Goal: Task Accomplishment & Management: Complete application form

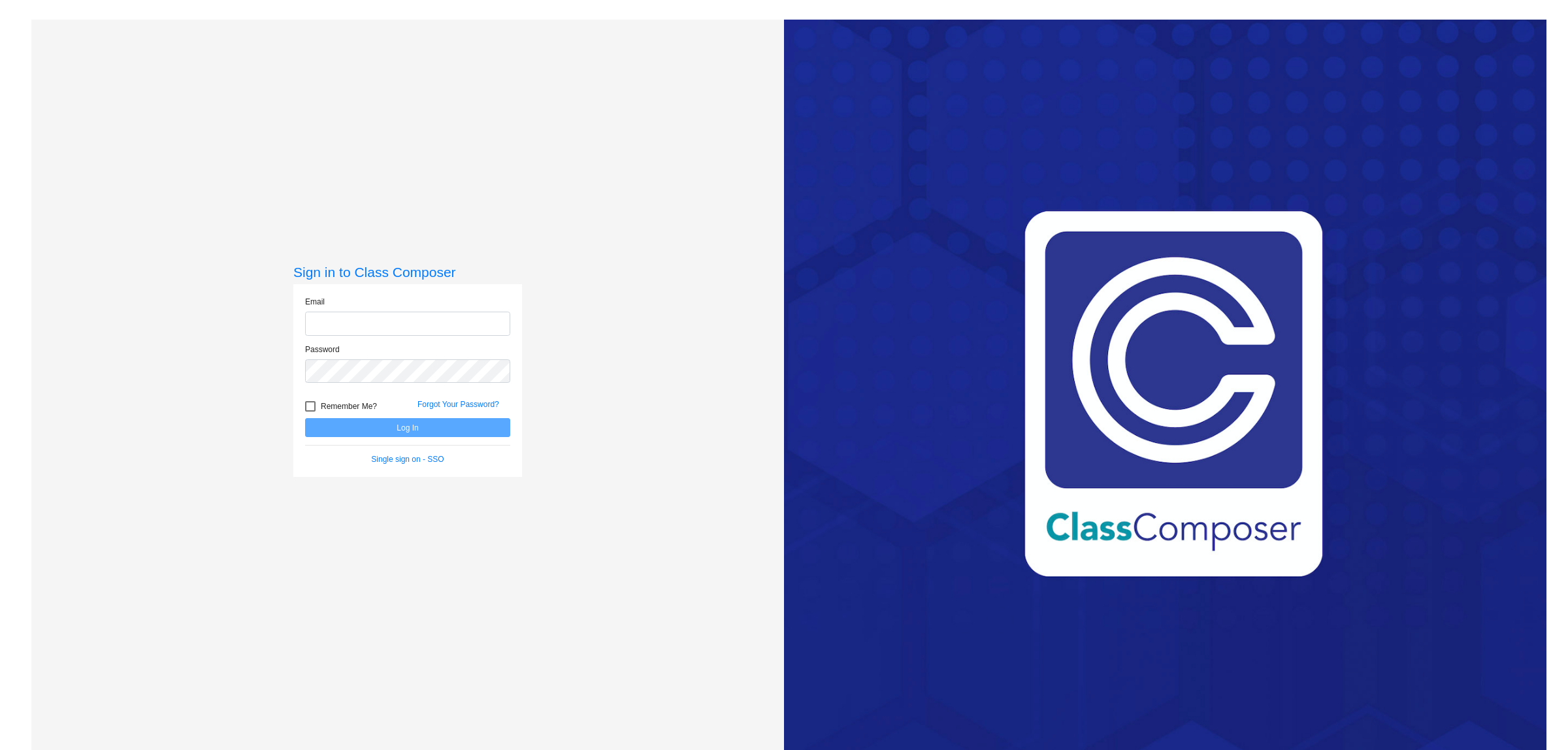
type input "[EMAIL_ADDRESS][DOMAIN_NAME]"
click at [305, 418] on button "Log In" at bounding box center [407, 427] width 205 height 19
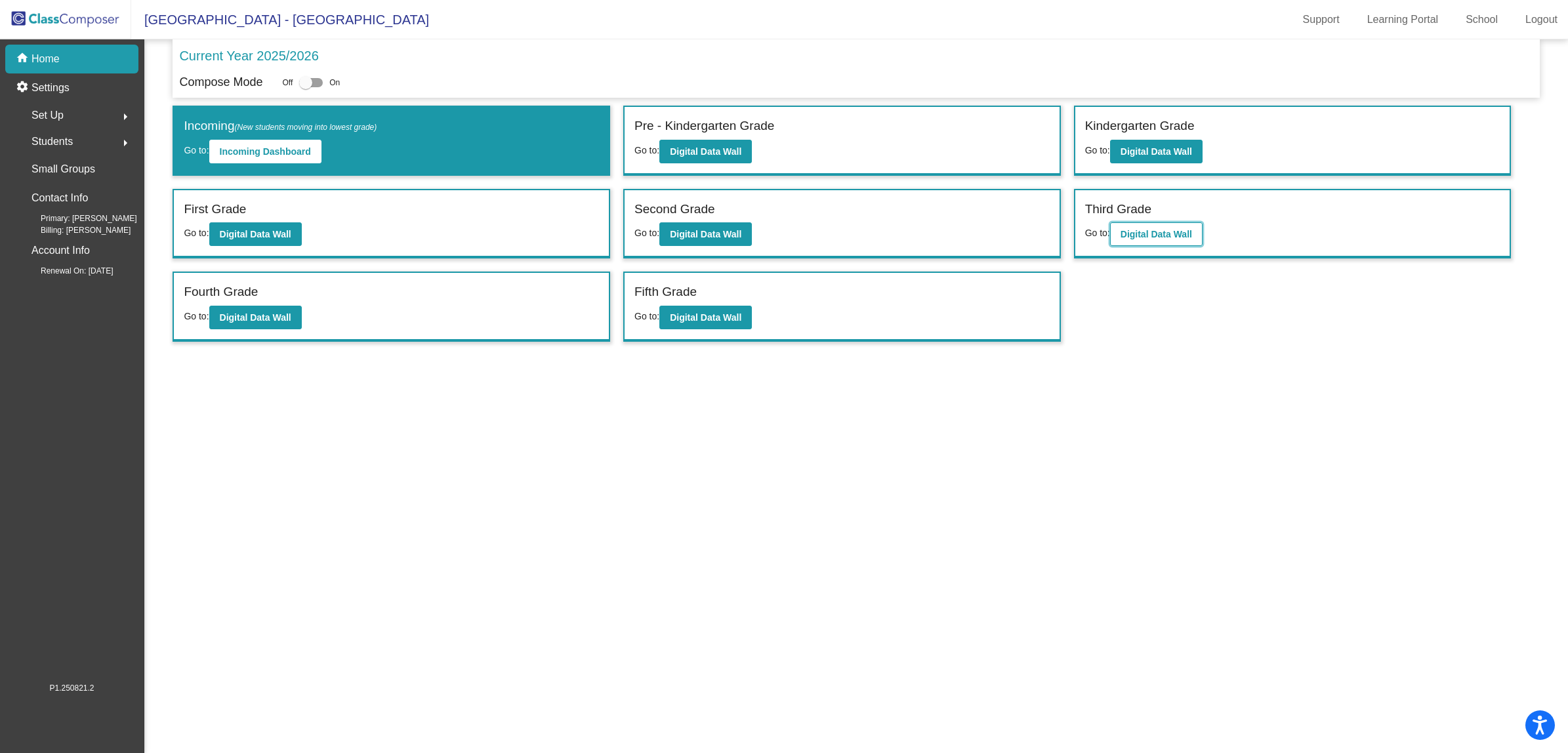
click at [1153, 233] on b "Digital Data Wall" at bounding box center [1156, 234] width 71 height 10
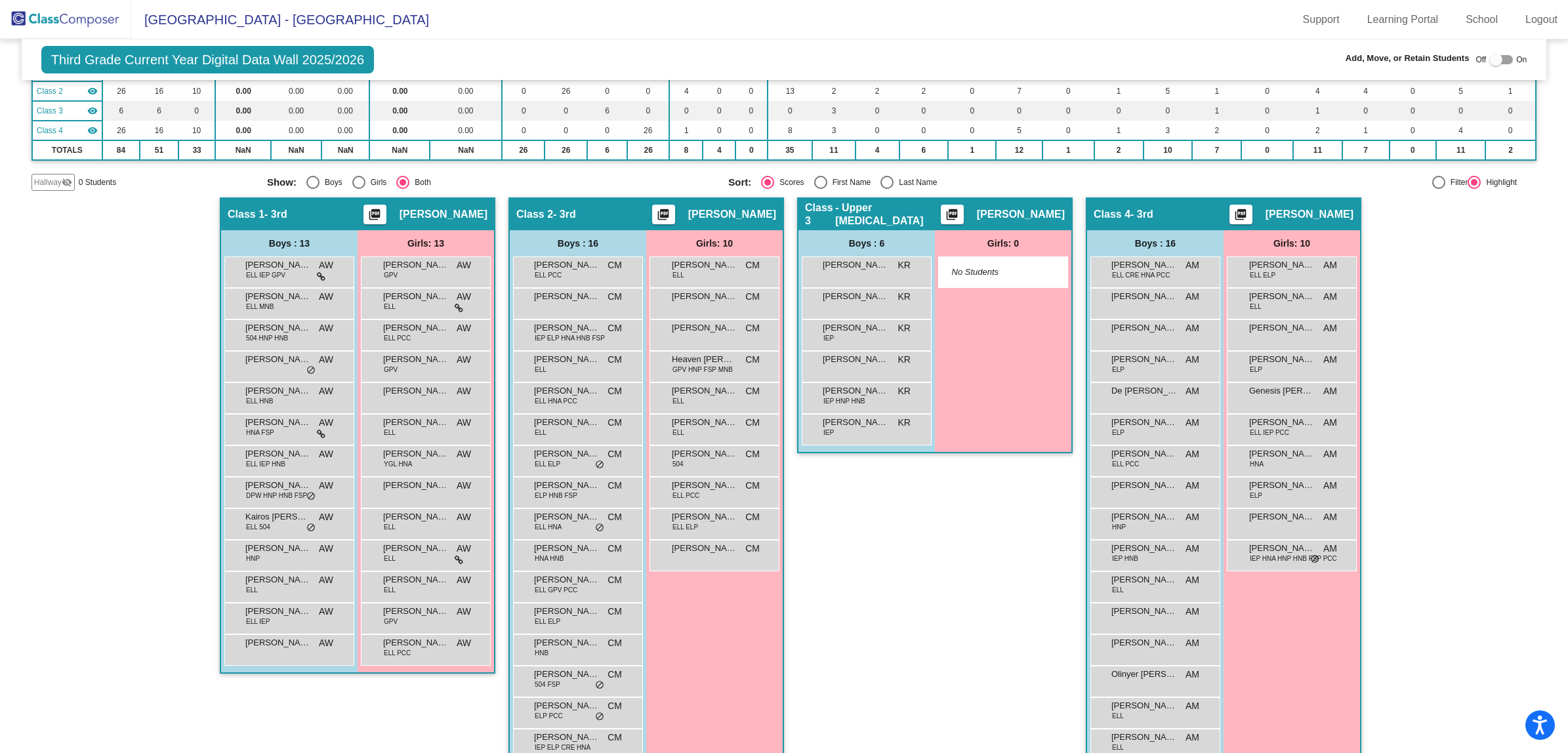
scroll to position [164, 0]
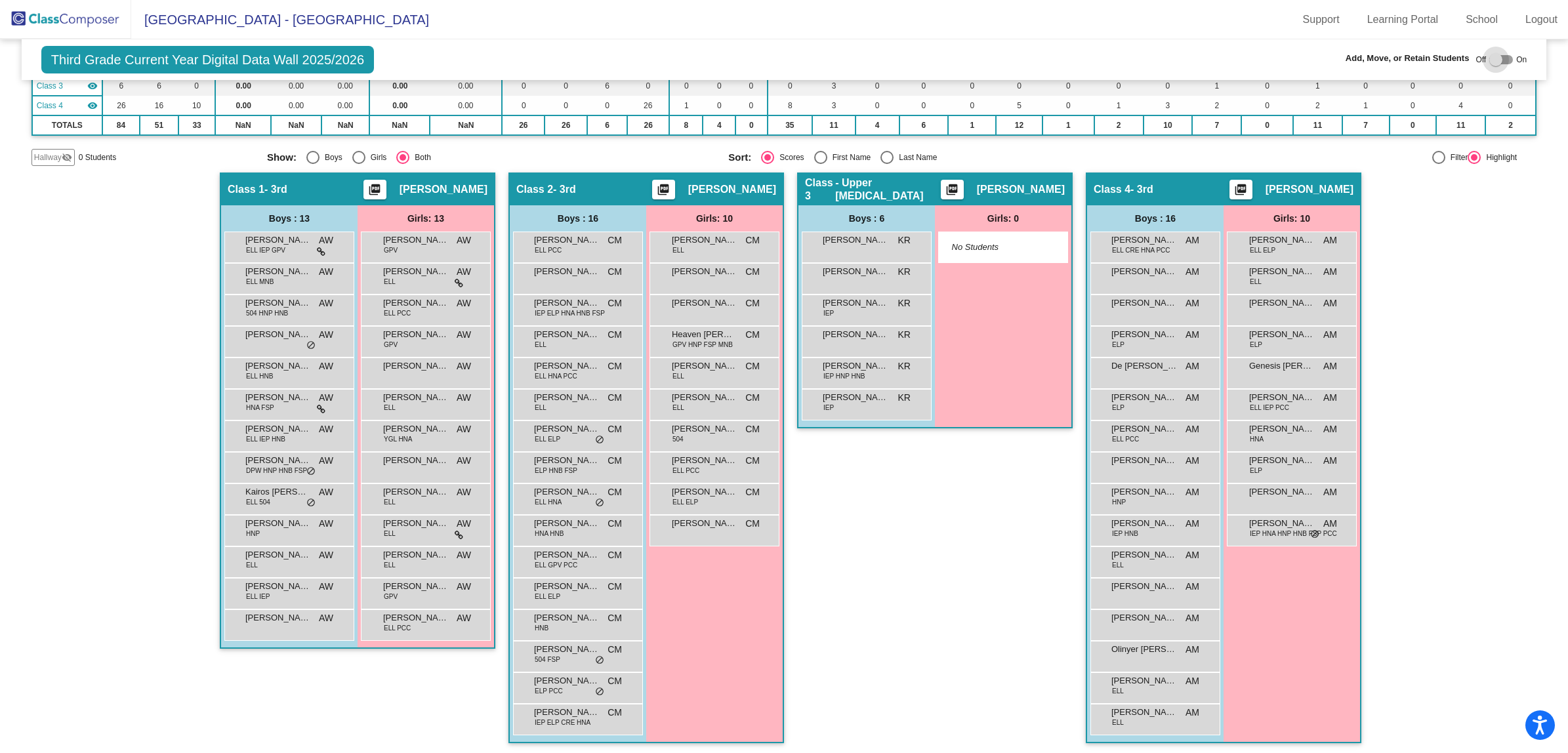
click at [1493, 54] on div at bounding box center [1495, 59] width 13 height 13
checkbox input "true"
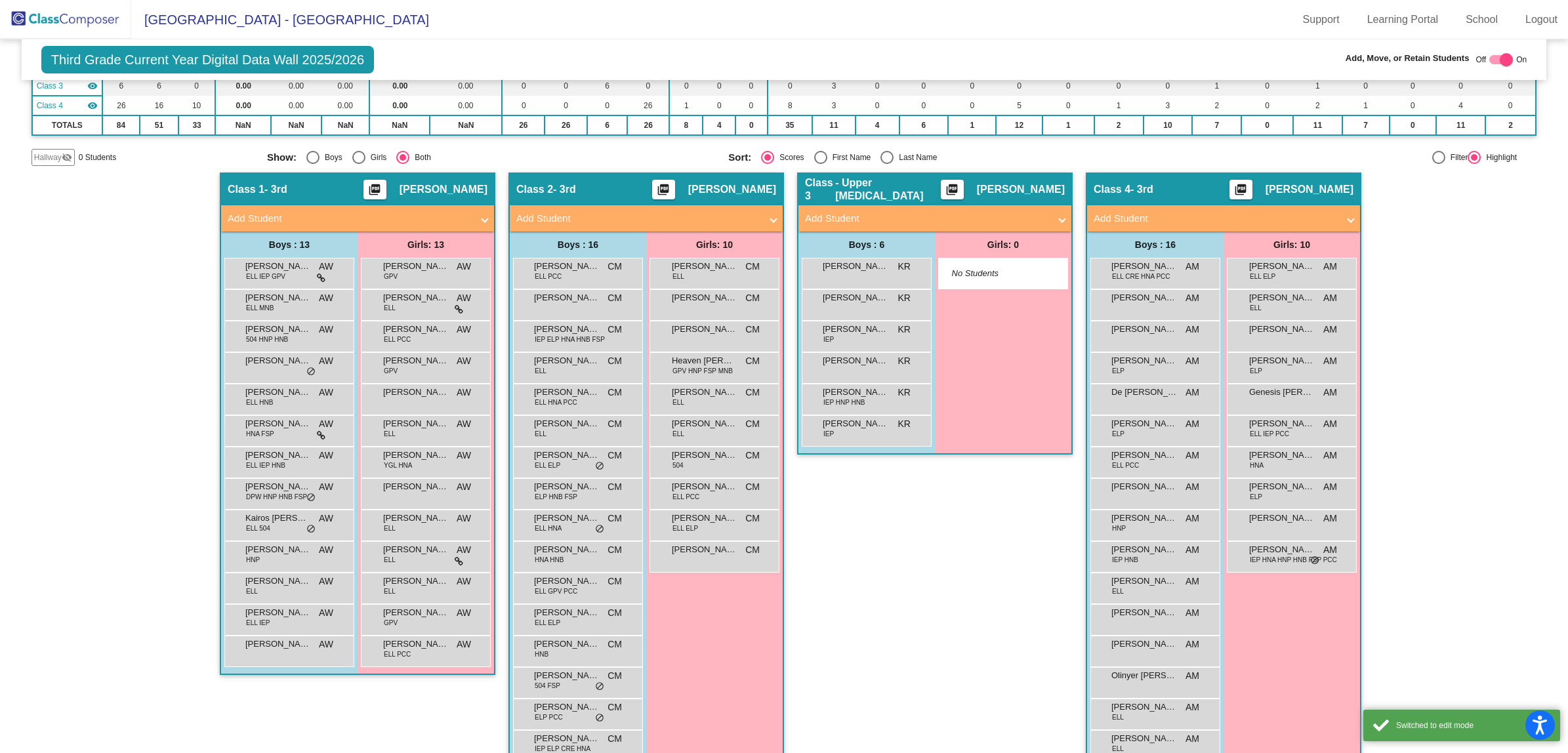
click at [308, 213] on mat-panel-title "Add Student" at bounding box center [349, 219] width 244 height 15
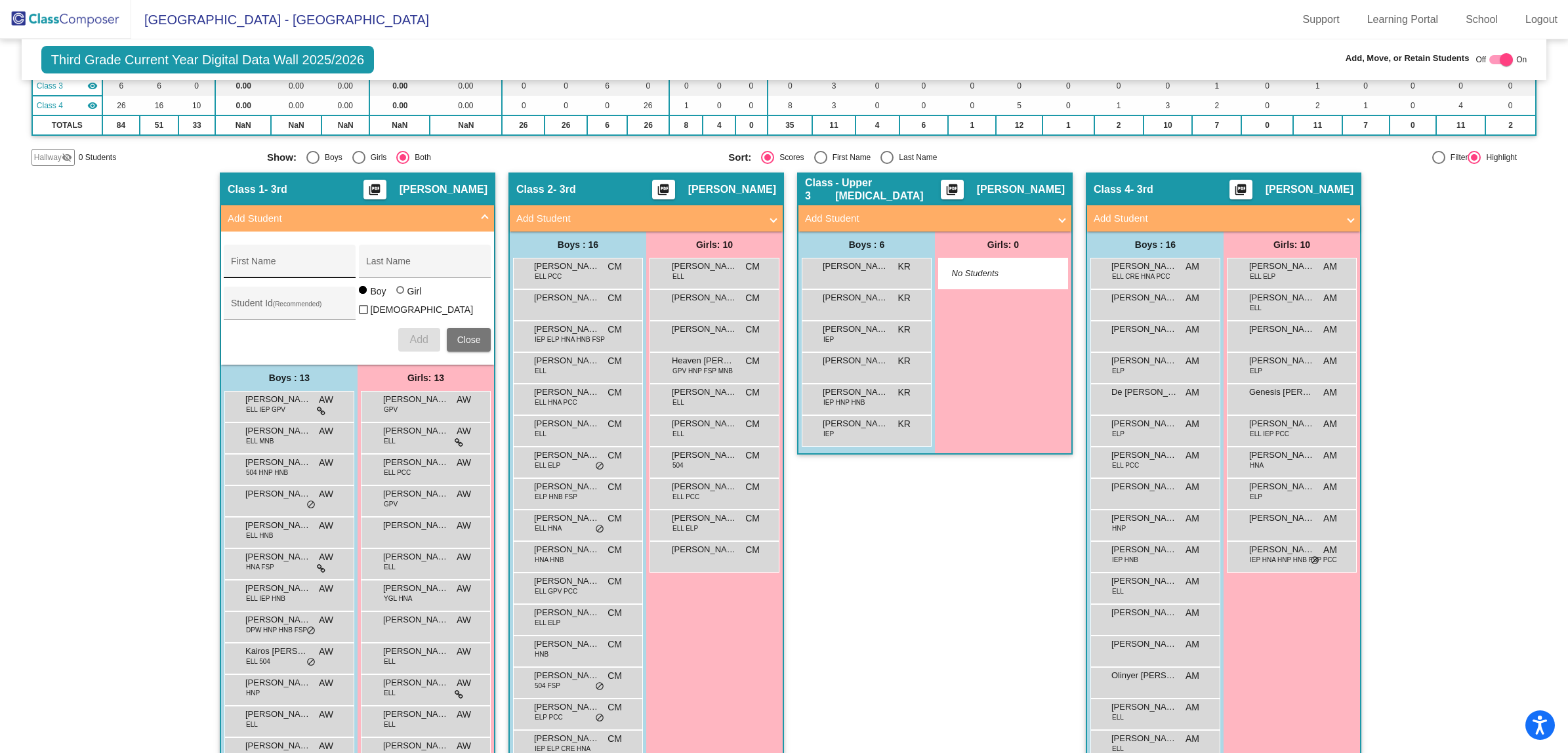
click at [261, 258] on div "First Name" at bounding box center [289, 265] width 118 height 27
type input "Shaqualy"
type input "[PERSON_NAME]"
type input "5103053"
click at [414, 334] on span "Add" at bounding box center [419, 339] width 18 height 11
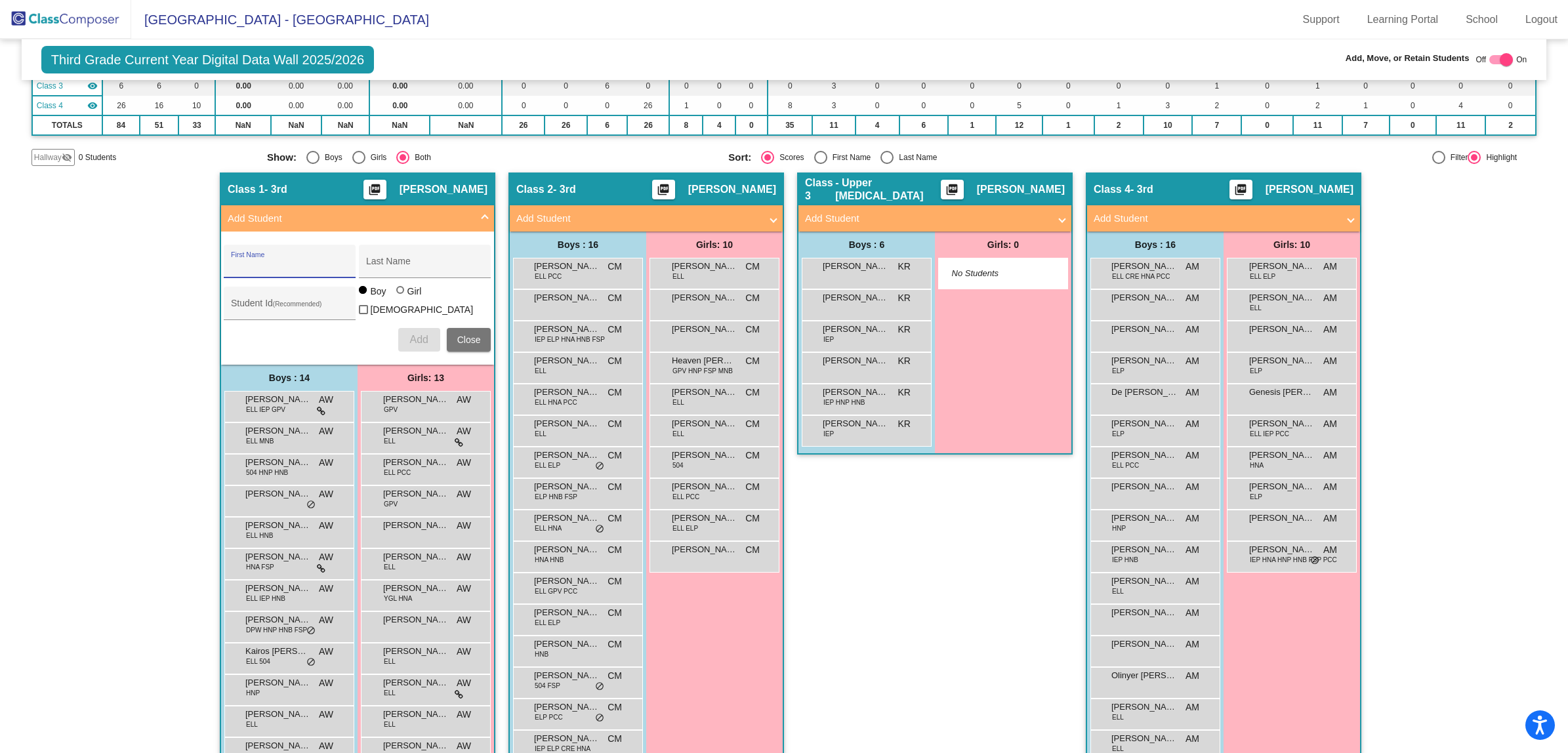
click at [467, 335] on span "Close" at bounding box center [469, 339] width 24 height 10
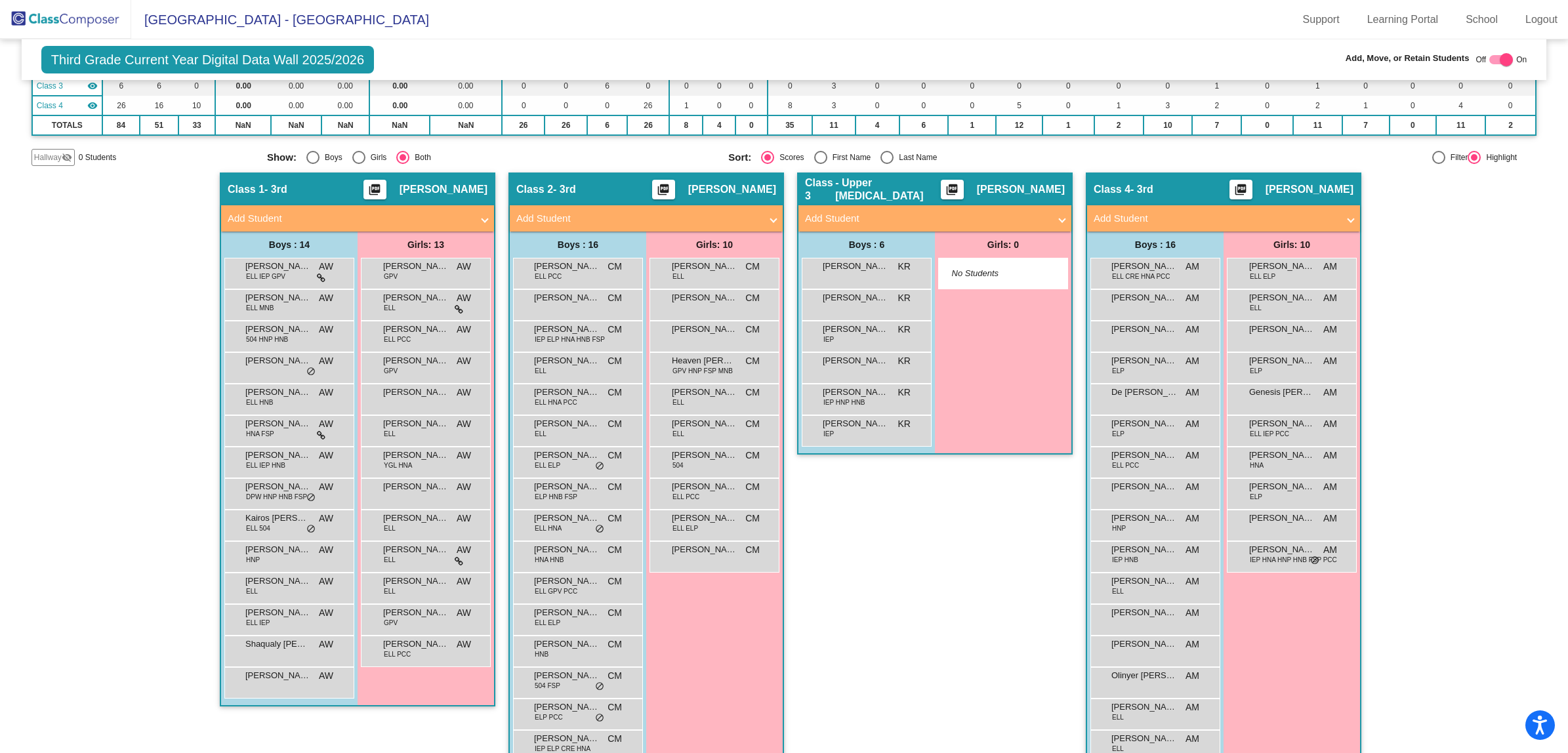
click at [67, 20] on img at bounding box center [66, 19] width 131 height 38
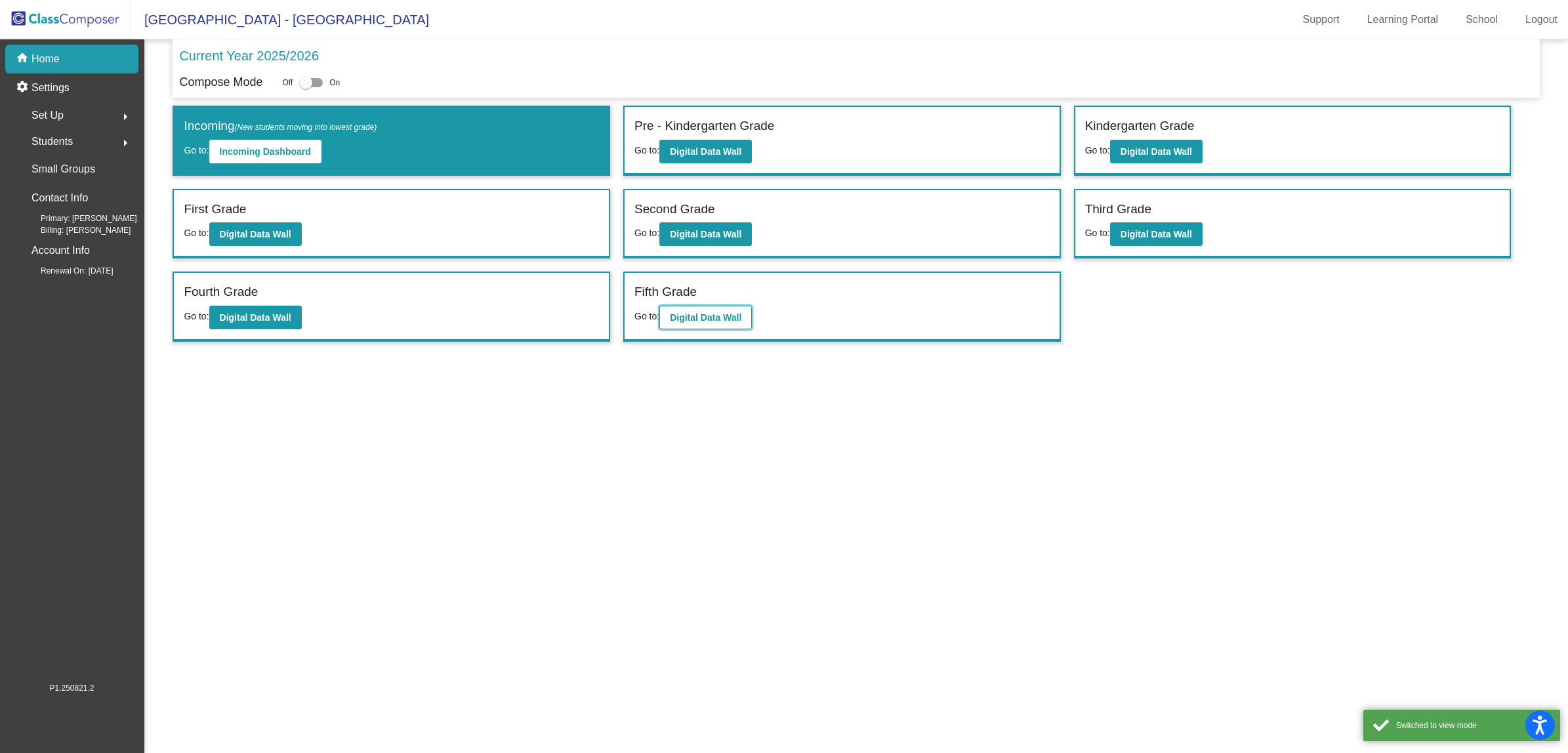
click at [700, 312] on b "Digital Data Wall" at bounding box center [706, 317] width 71 height 10
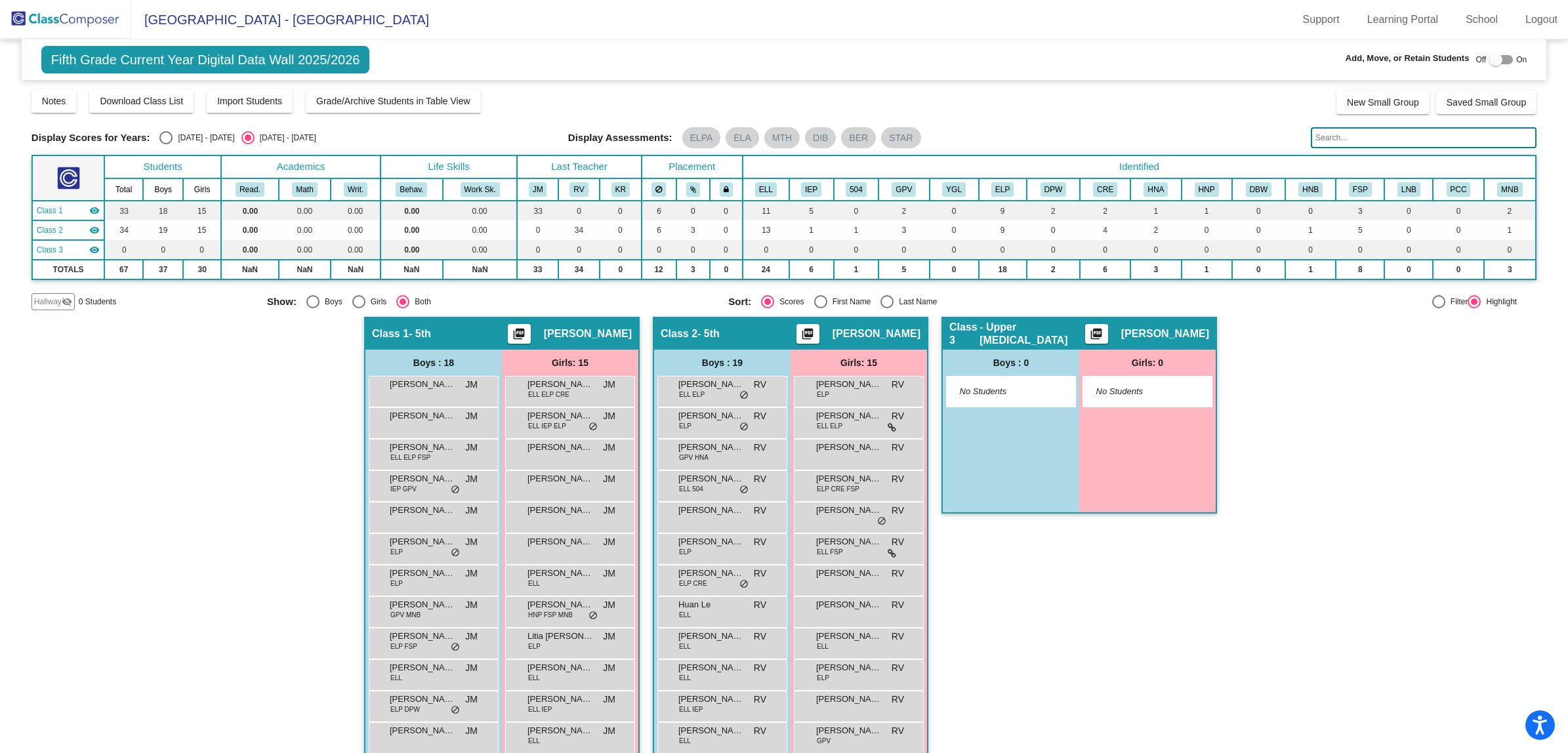
click at [1489, 61] on div at bounding box center [1495, 59] width 13 height 13
checkbox input "true"
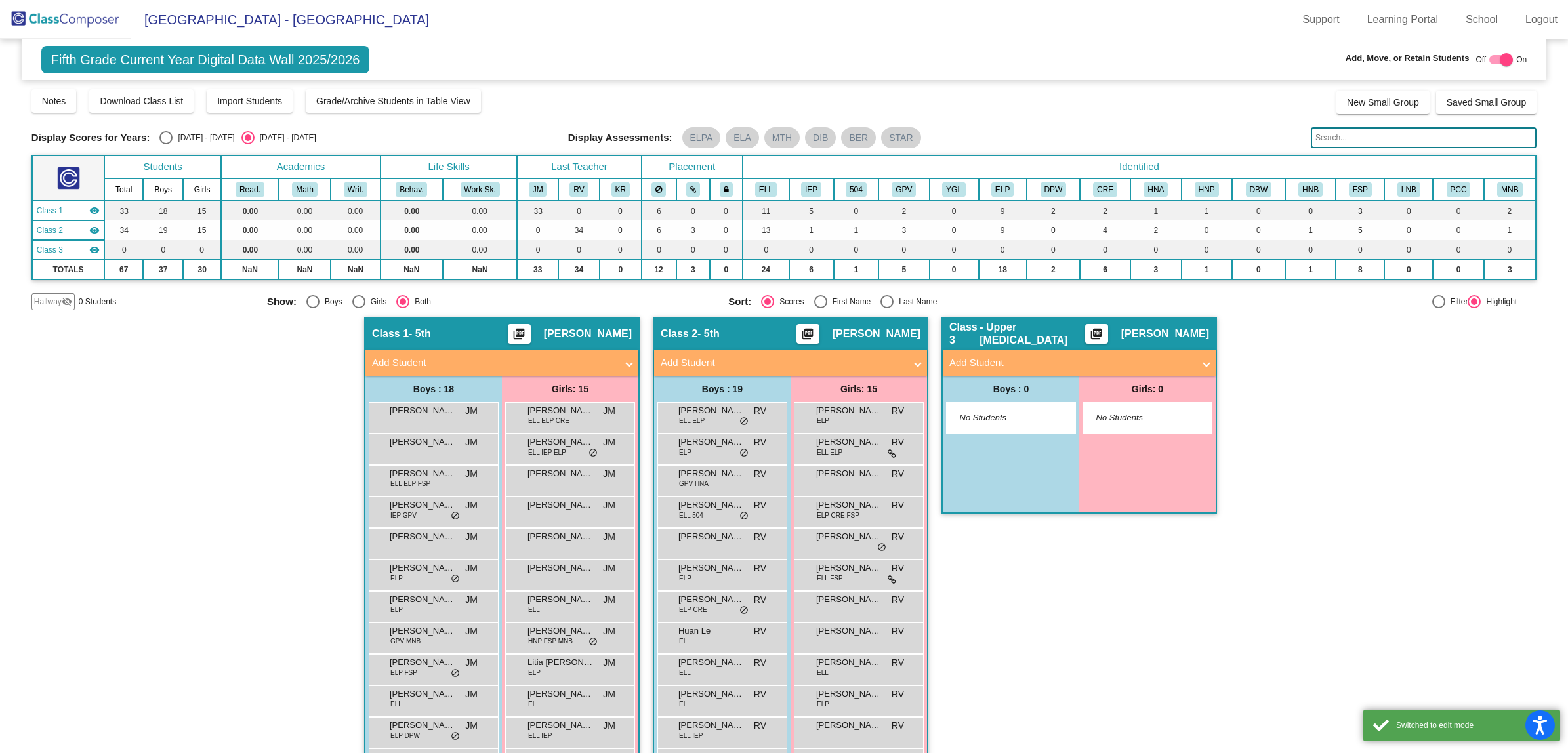
click at [536, 356] on mat-panel-title "Add Student" at bounding box center [493, 363] width 244 height 15
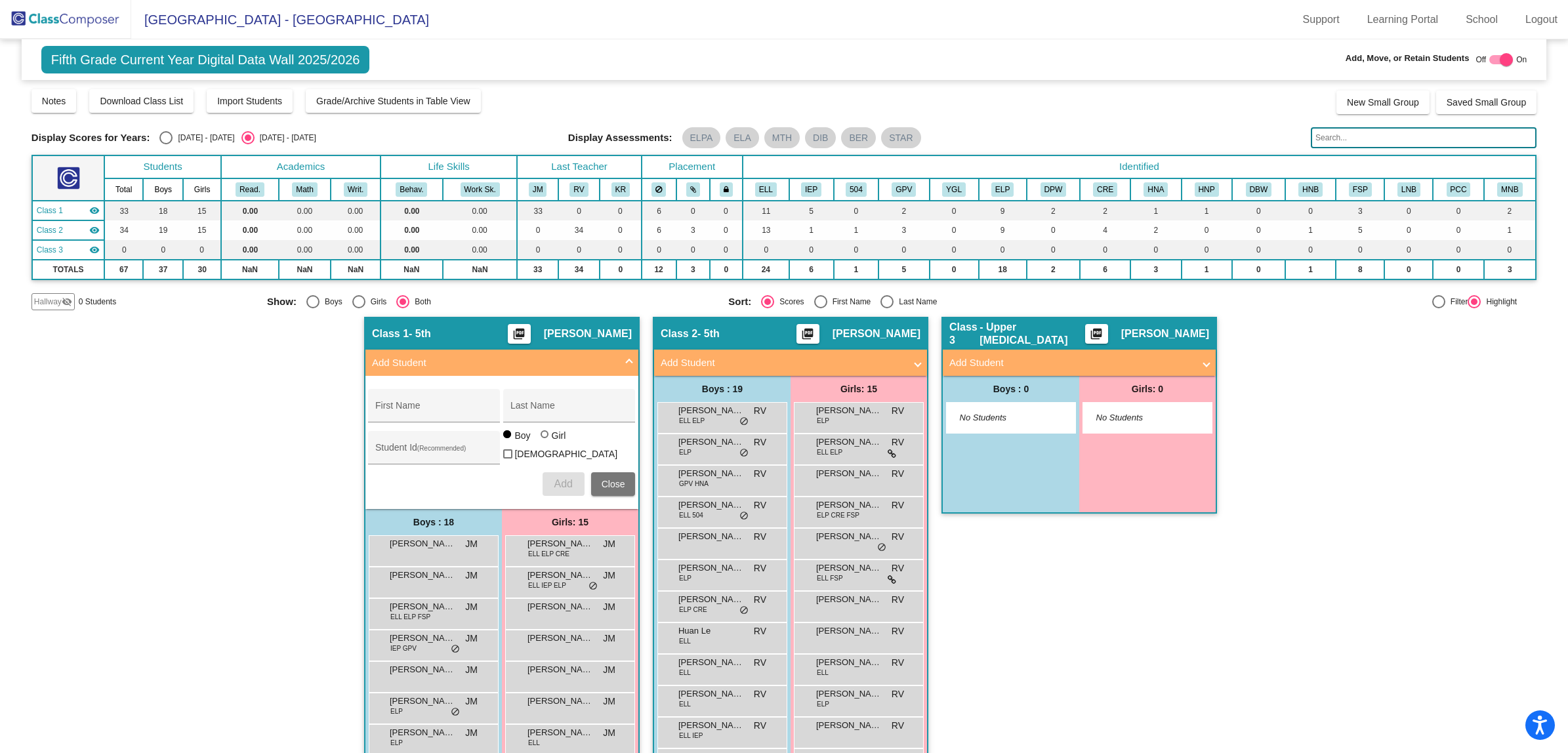
drag, startPoint x: 538, startPoint y: 439, endPoint x: 528, endPoint y: 433, distance: 11.7
click at [541, 438] on div at bounding box center [544, 434] width 8 height 8
click at [545, 441] on input "Girl" at bounding box center [545, 441] width 1 height 1
radio input "true"
click at [404, 397] on div "First Name" at bounding box center [434, 409] width 118 height 27
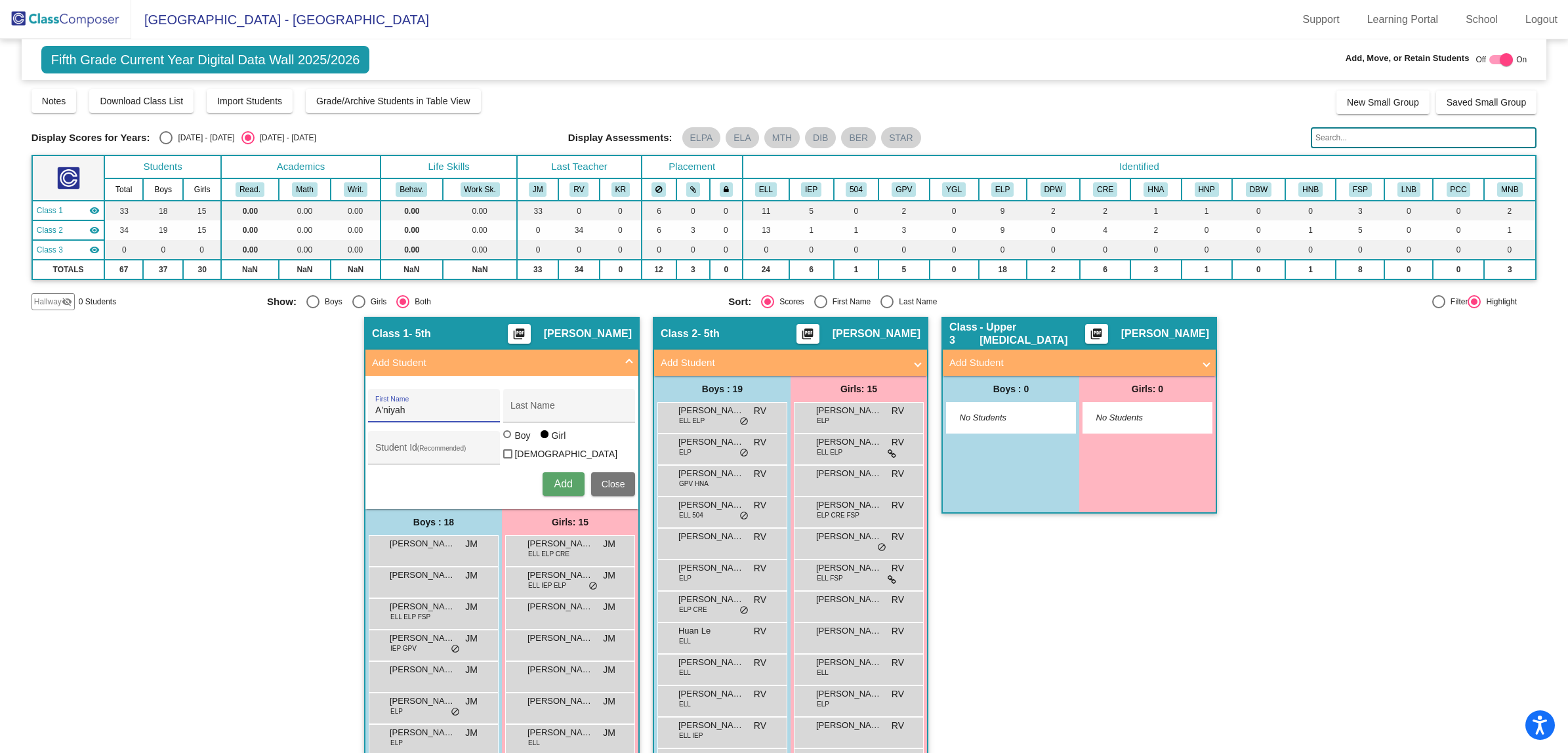
type input "A'niyah"
type input "[PERSON_NAME]"
type input "5103052"
click at [562, 478] on span "Add" at bounding box center [562, 483] width 18 height 11
click at [1500, 61] on div at bounding box center [1506, 59] width 13 height 13
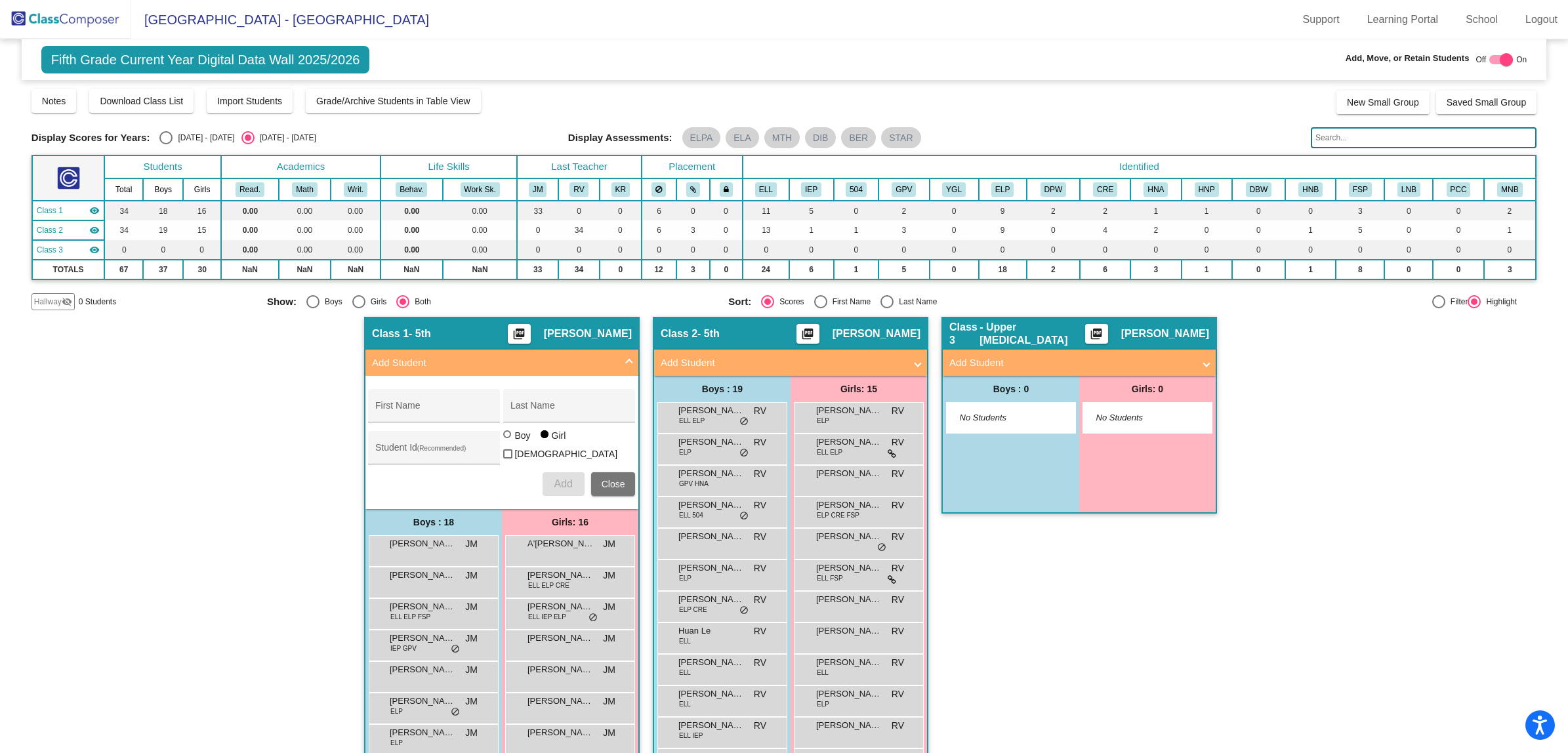
checkbox input "false"
